Goal: Task Accomplishment & Management: Manage account settings

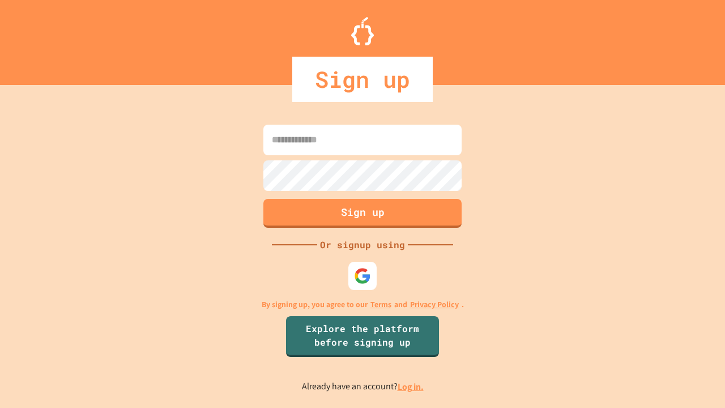
click at [411, 386] on link "Log in." at bounding box center [411, 387] width 26 height 12
